Goal: Information Seeking & Learning: Learn about a topic

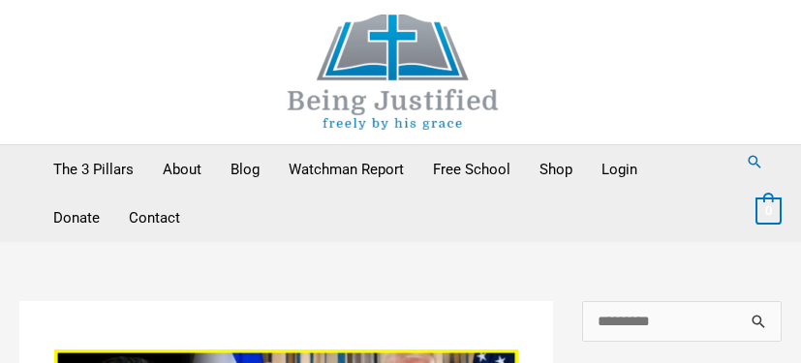
scroll to position [955, 0]
